Goal: Information Seeking & Learning: Learn about a topic

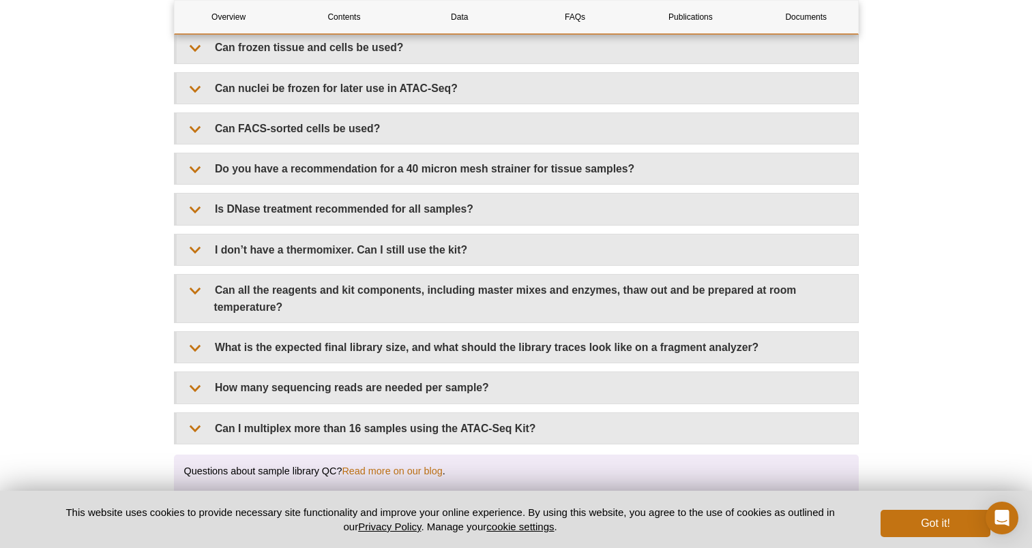
scroll to position [2631, 0]
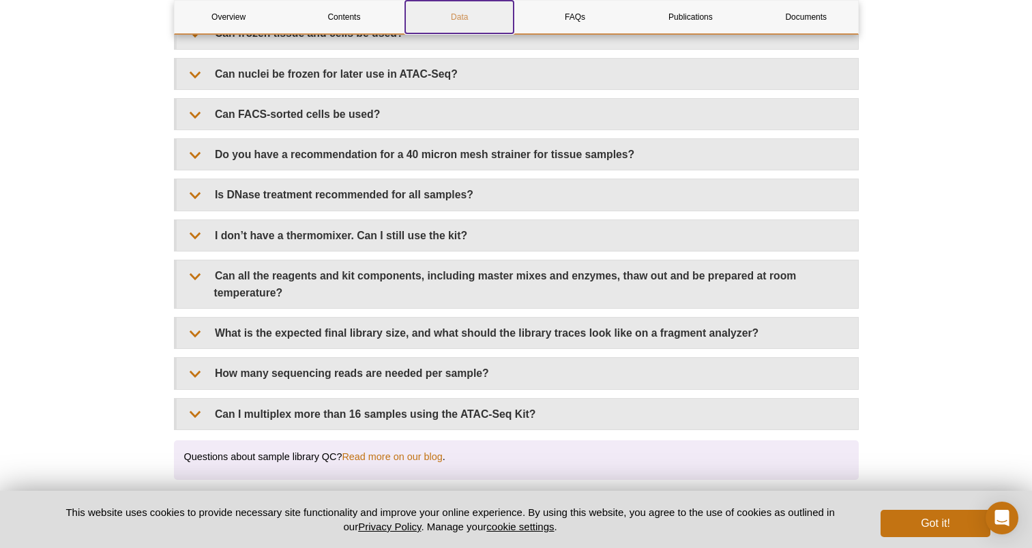
click at [464, 20] on link "Data" at bounding box center [459, 17] width 108 height 33
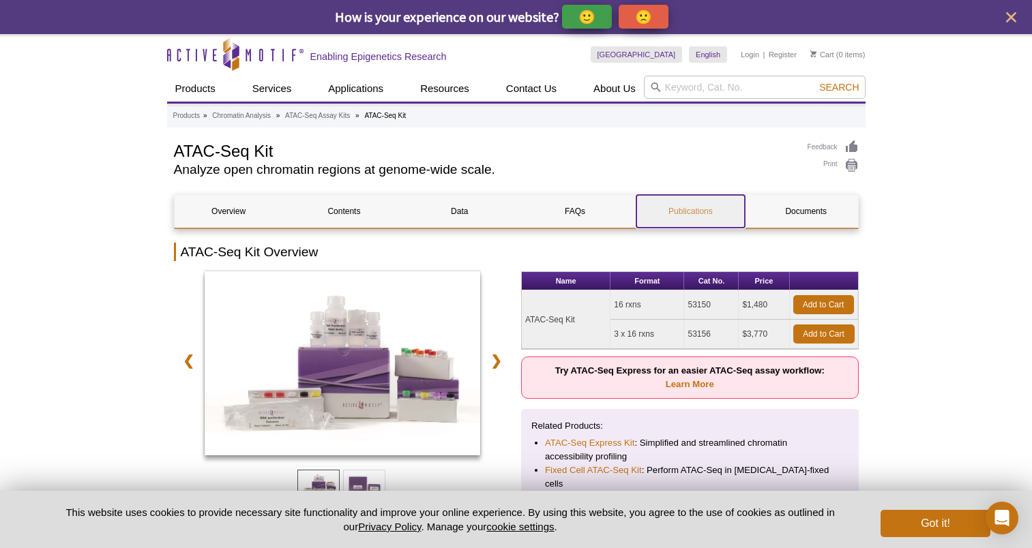
click at [697, 215] on link "Publications" at bounding box center [690, 211] width 108 height 33
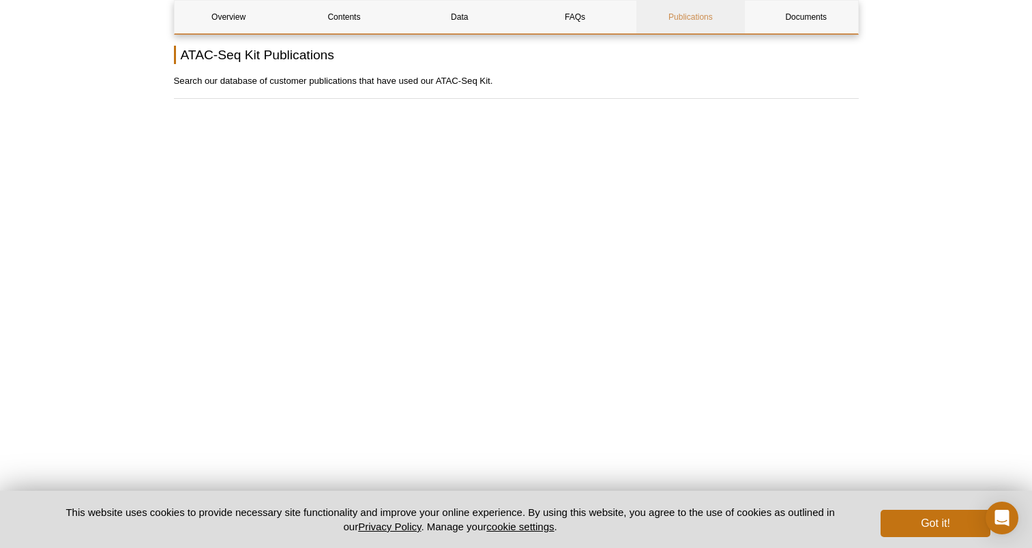
scroll to position [3087, 0]
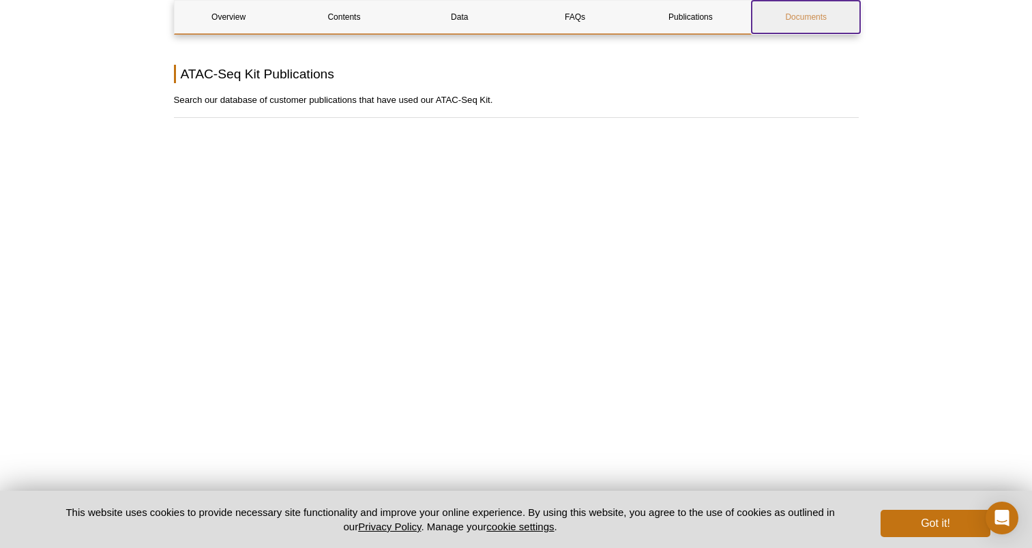
click at [796, 8] on link "Documents" at bounding box center [806, 17] width 108 height 33
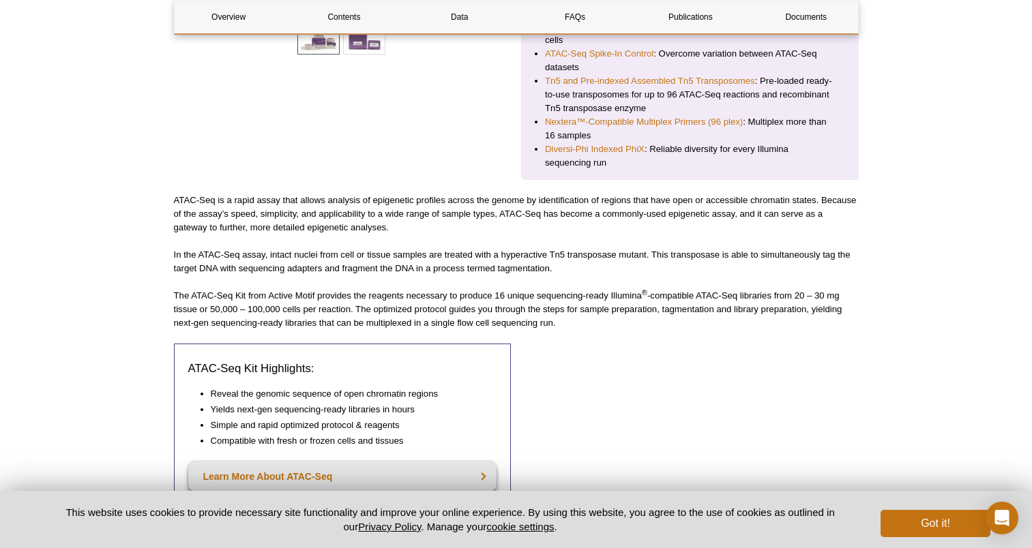
scroll to position [426, 0]
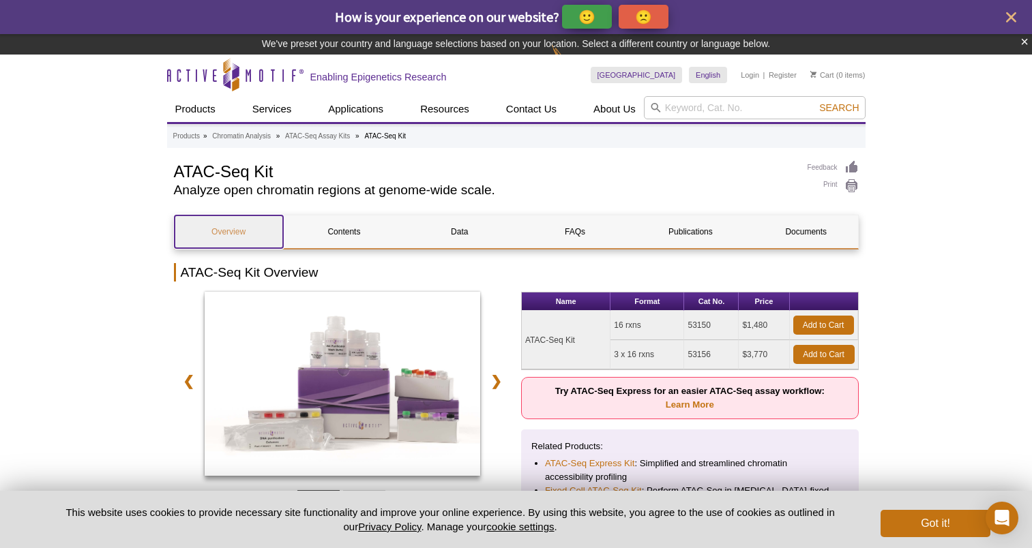
click at [258, 235] on link "Overview" at bounding box center [229, 232] width 108 height 33
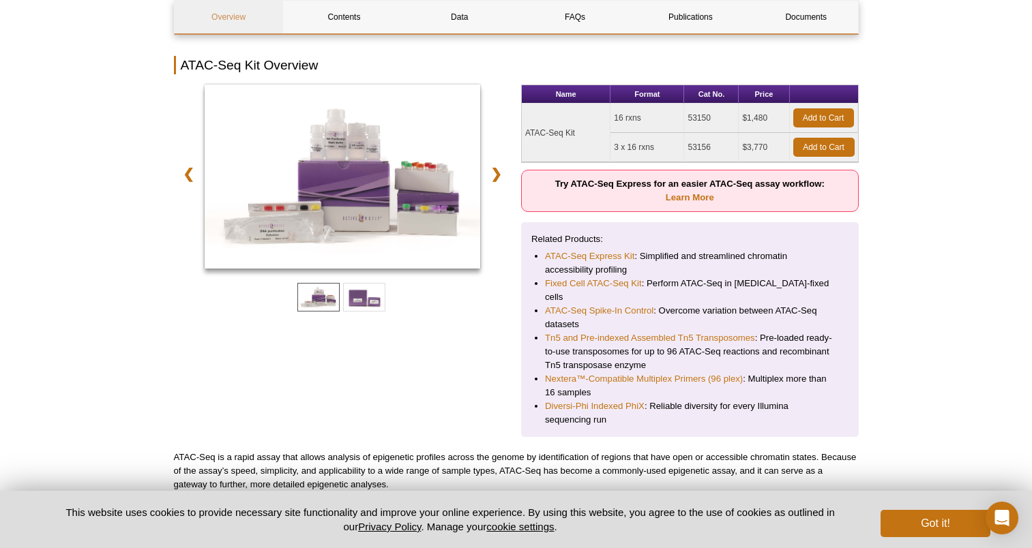
scroll to position [186, 0]
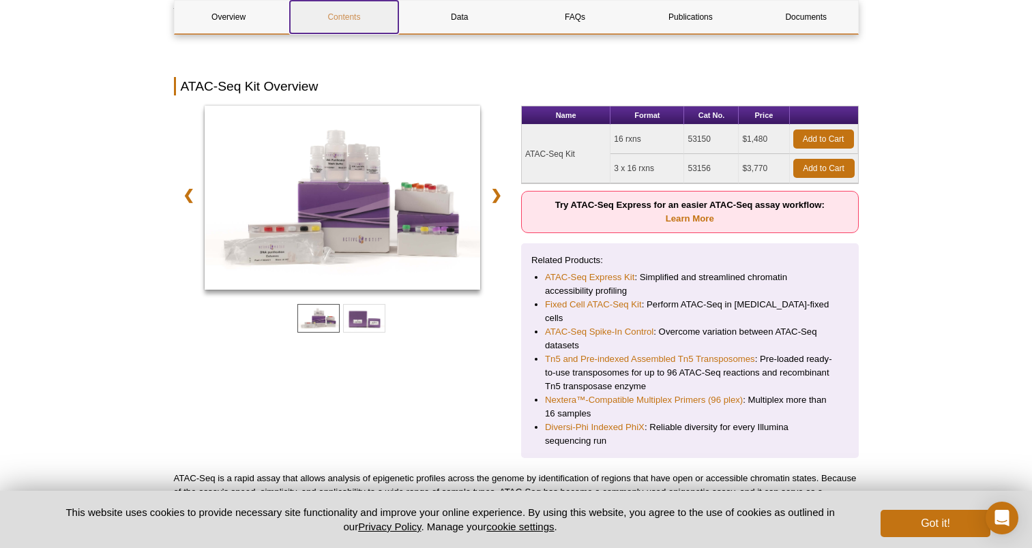
click at [347, 27] on link "Contents" at bounding box center [344, 17] width 108 height 33
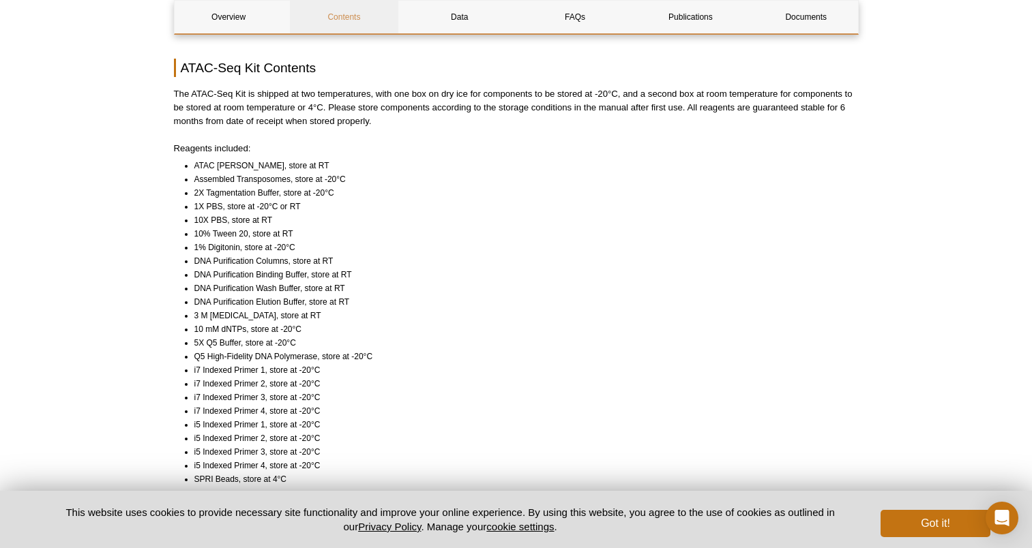
scroll to position [950, 0]
click at [449, 27] on link "Data" at bounding box center [459, 17] width 108 height 33
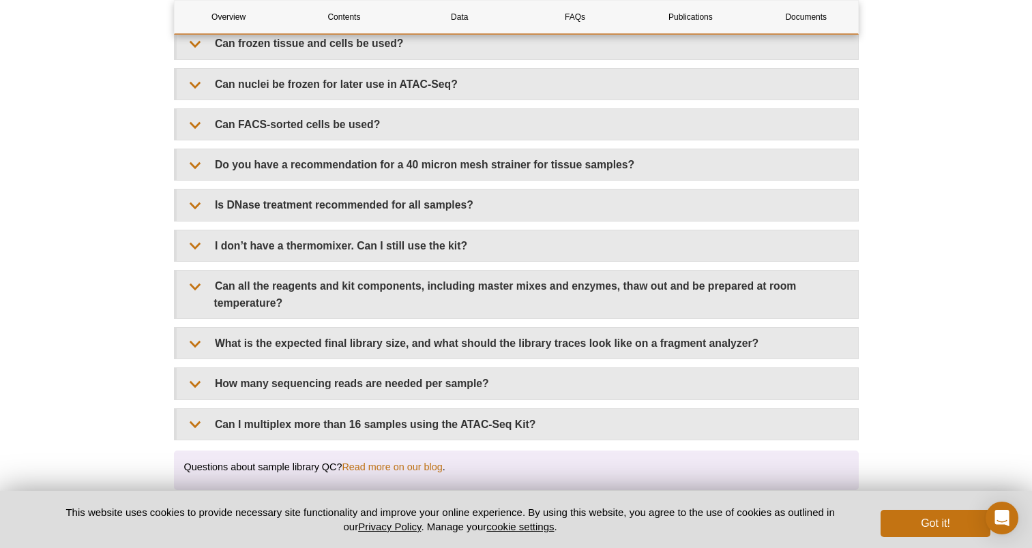
scroll to position [2667, 0]
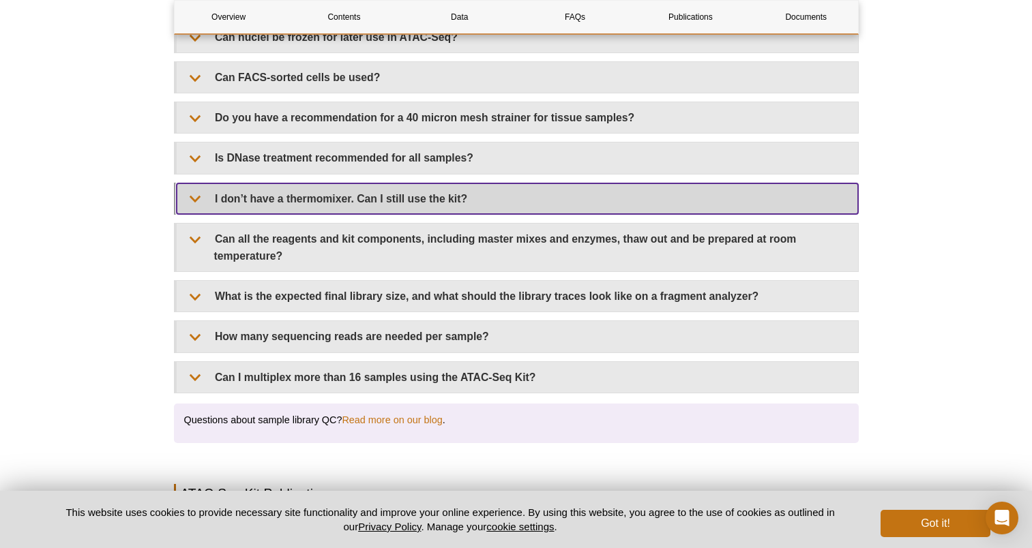
click at [435, 184] on summary "I don’t have a thermomixer. Can I still use the kit?" at bounding box center [518, 199] width 682 height 31
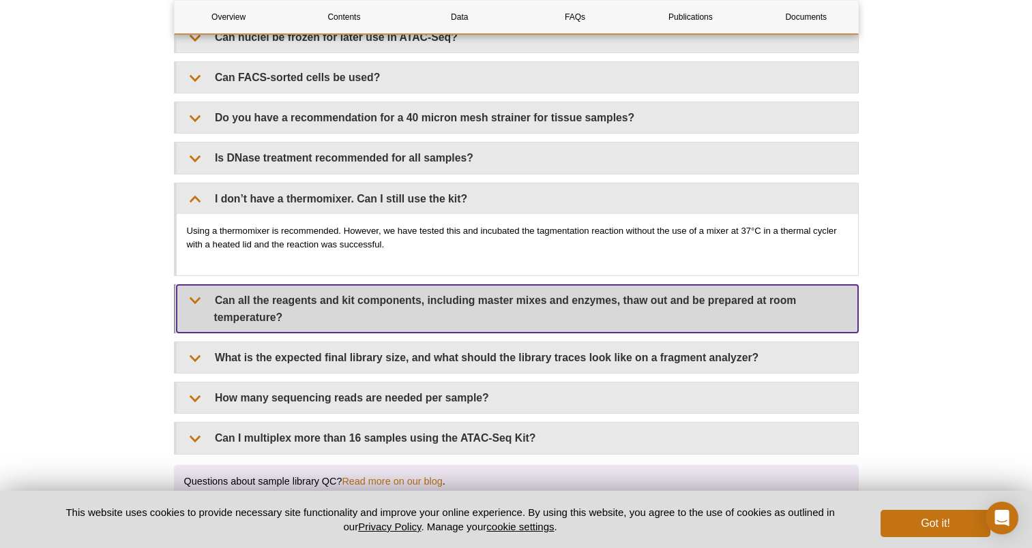
click at [384, 285] on summary "Can all the reagents and kit components, including master mixes and enzymes, th…" at bounding box center [518, 309] width 682 height 48
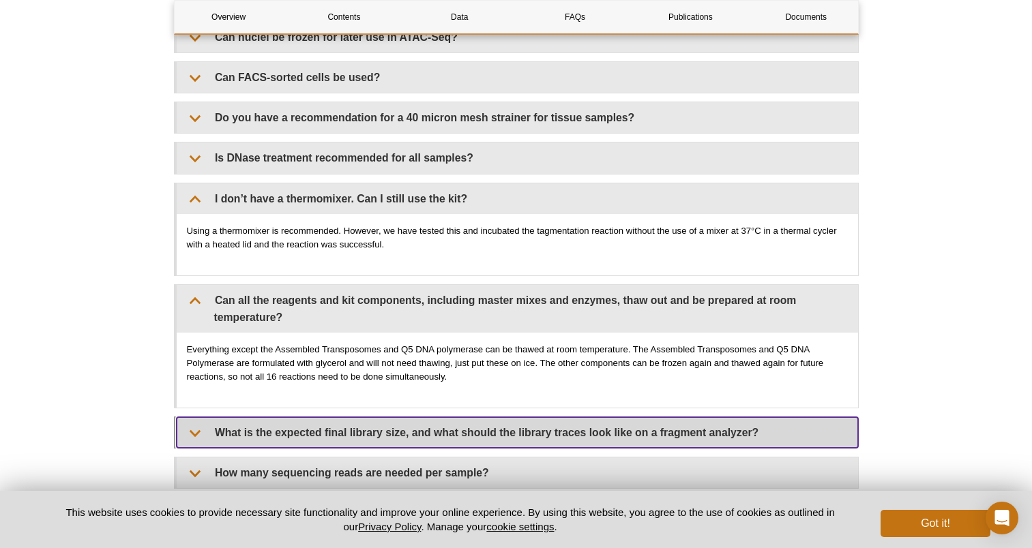
click at [392, 417] on summary "What is the expected final library size, and what should the library traces loo…" at bounding box center [518, 432] width 682 height 31
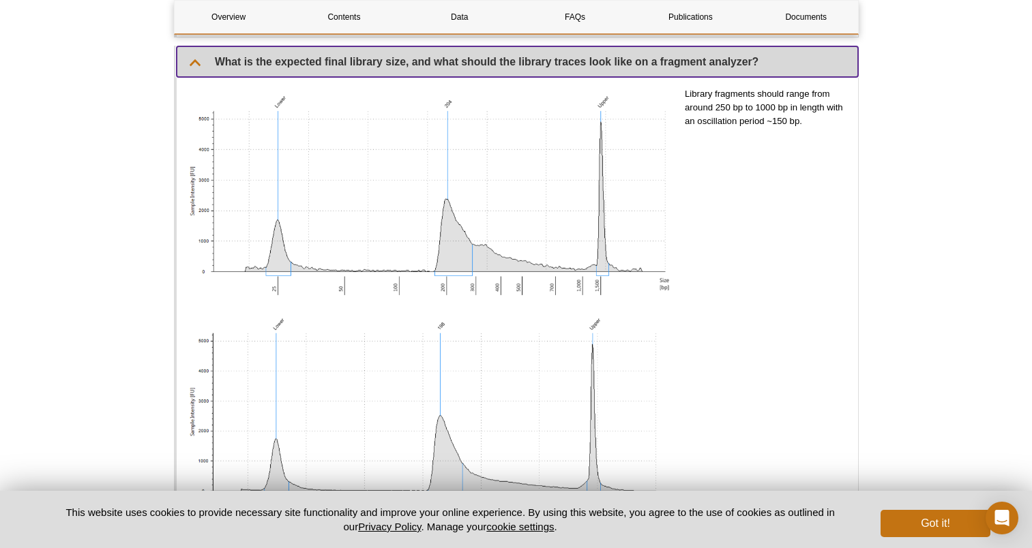
scroll to position [3032, 0]
